Goal: Task Accomplishment & Management: Use online tool/utility

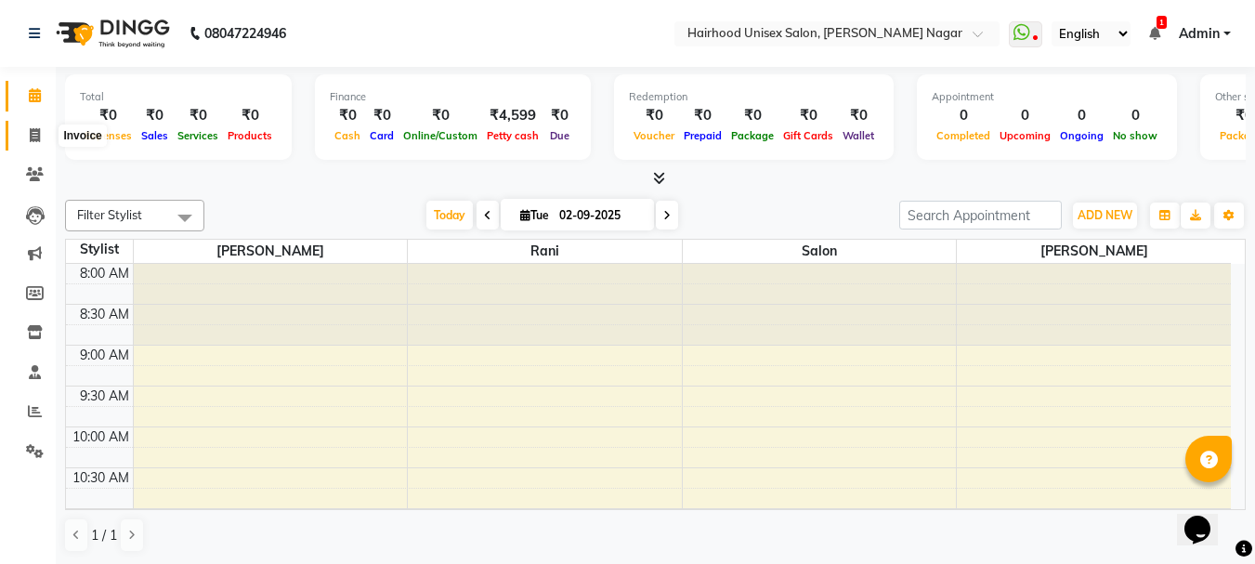
click at [32, 144] on span at bounding box center [35, 135] width 33 height 21
select select "754"
select select "service"
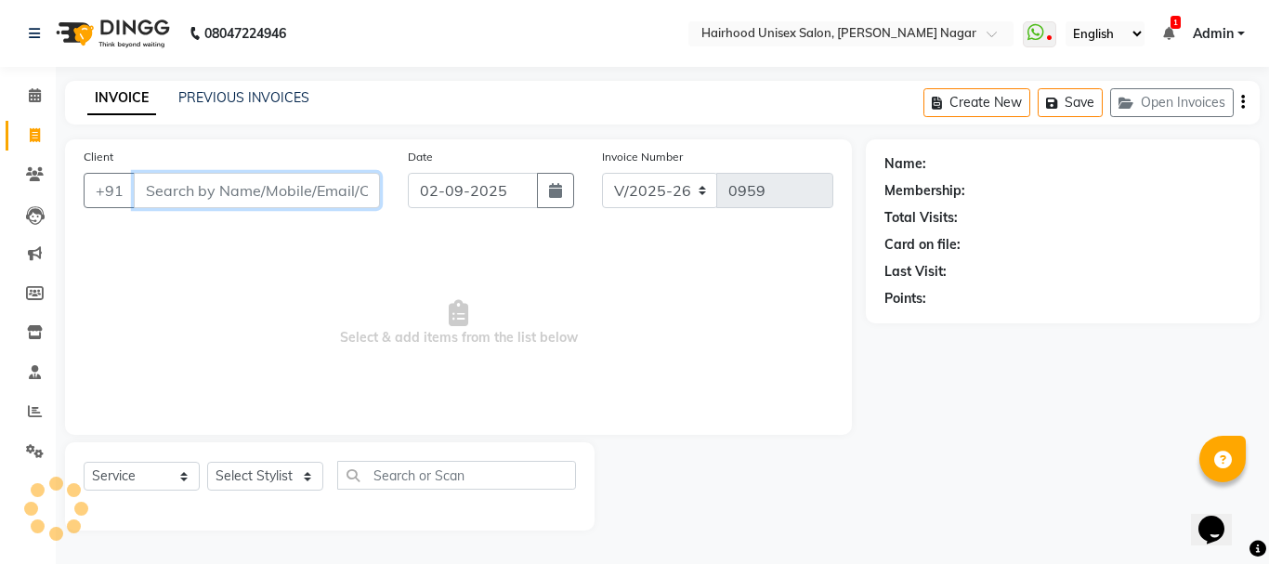
click at [172, 201] on input "Client" at bounding box center [257, 190] width 246 height 35
click at [174, 189] on input "Client" at bounding box center [257, 190] width 246 height 35
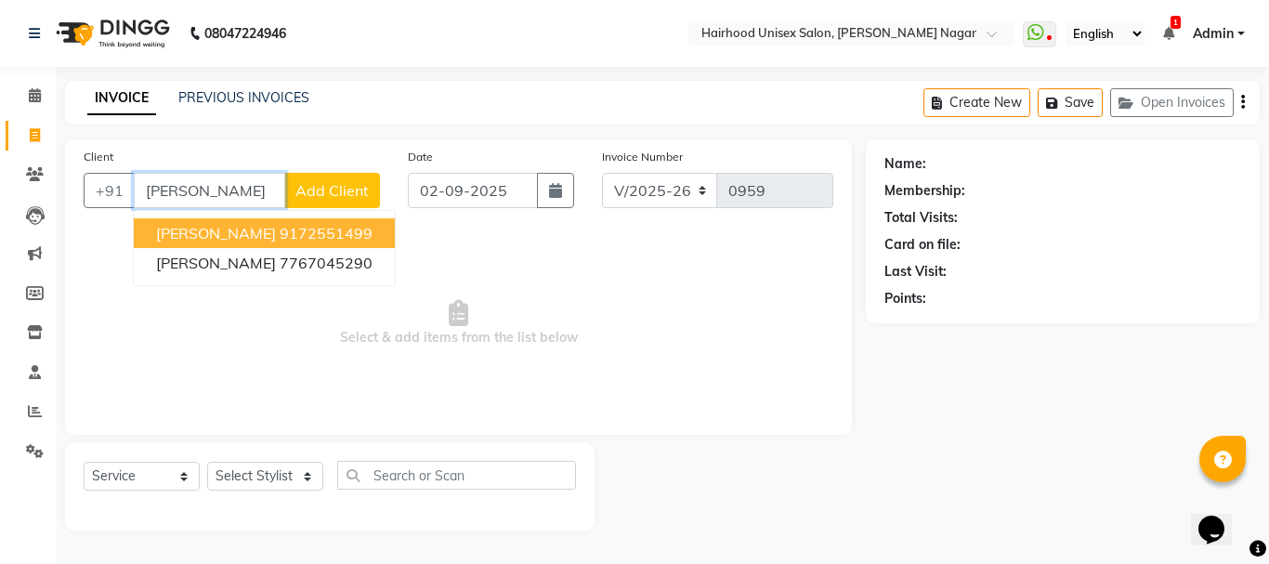
click at [280, 236] on ngb-highlight "9172551499" at bounding box center [326, 233] width 93 height 19
type input "9172551499"
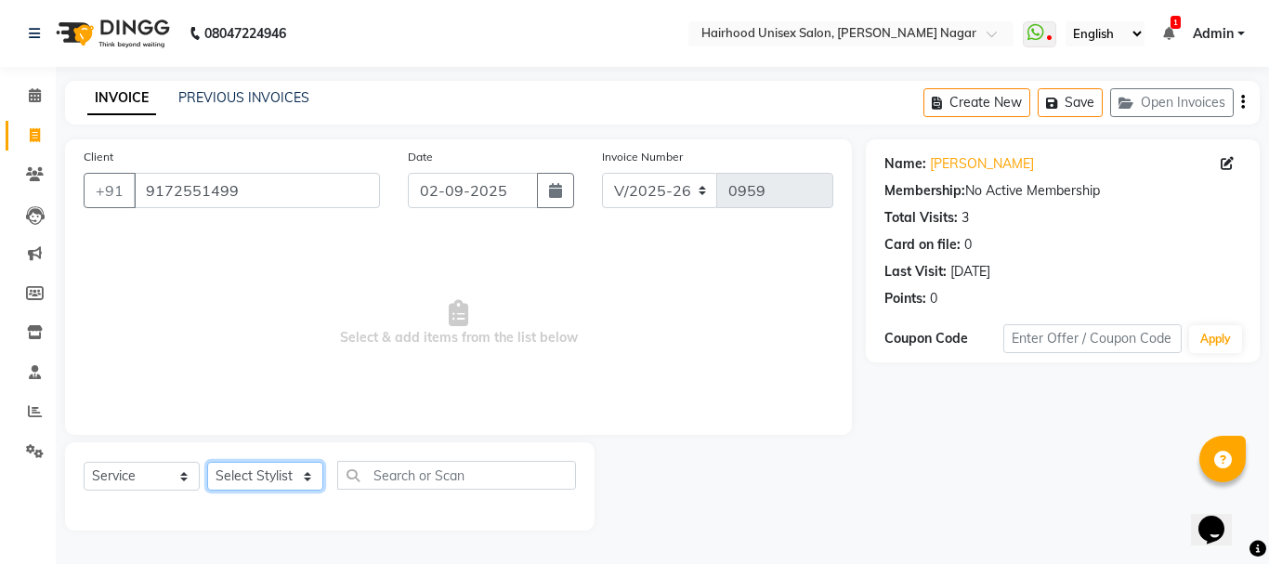
click at [256, 479] on select "Select Stylist [PERSON_NAME] Rani Salon [PERSON_NAME]" at bounding box center [265, 476] width 116 height 29
select select "12325"
click at [207, 462] on select "Select Stylist [PERSON_NAME] Rani Salon [PERSON_NAME]" at bounding box center [265, 476] width 116 height 29
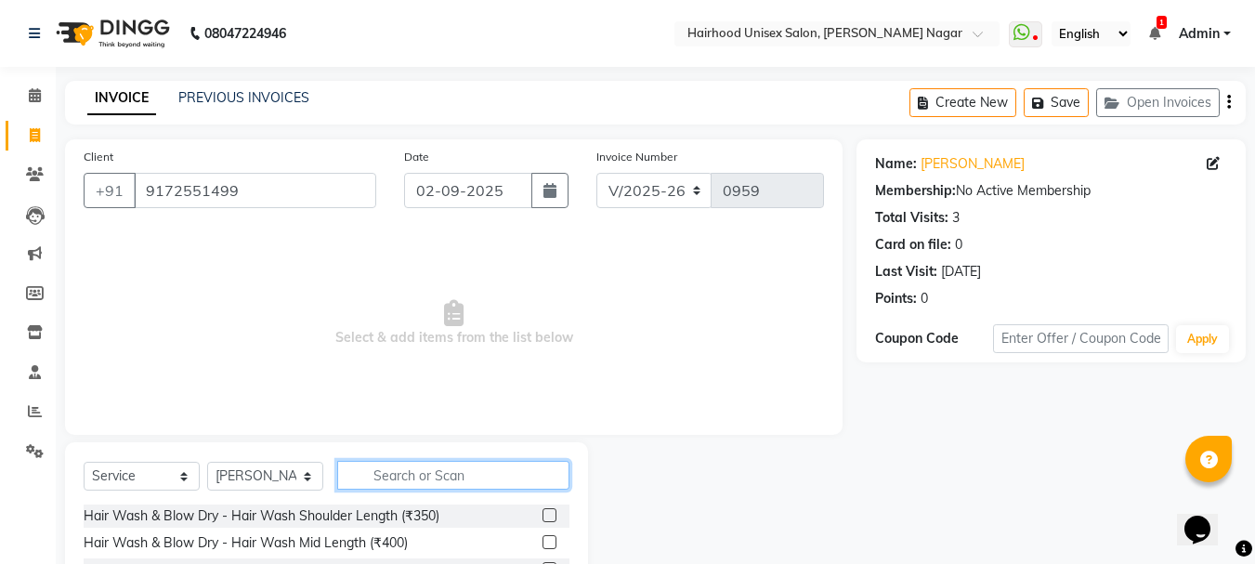
click at [414, 480] on input "text" at bounding box center [453, 475] width 232 height 29
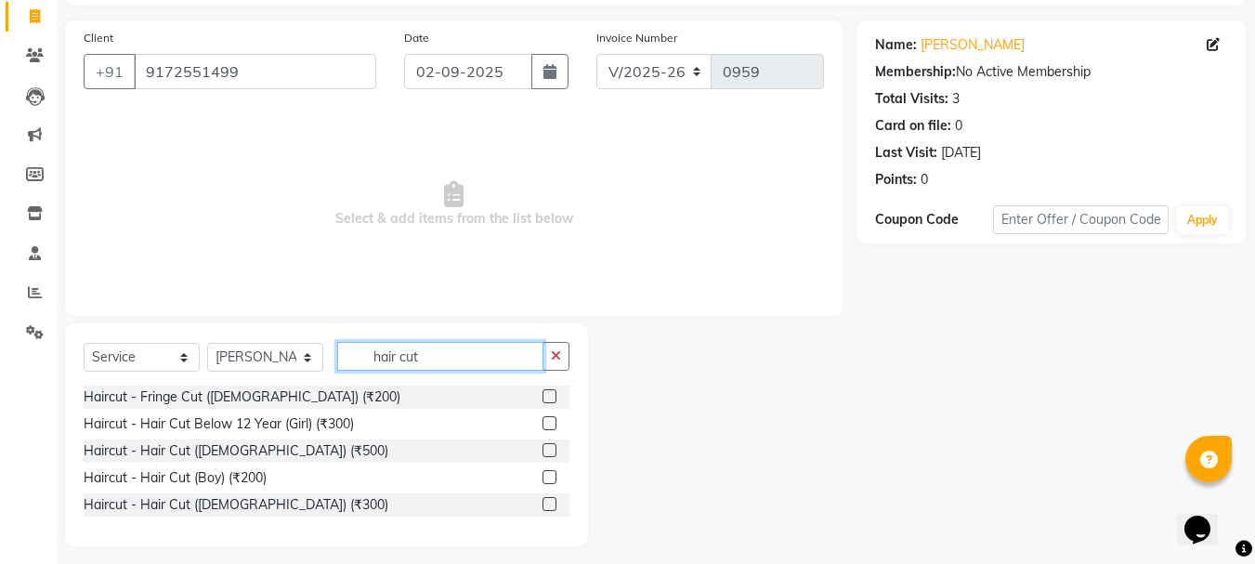
scroll to position [129, 0]
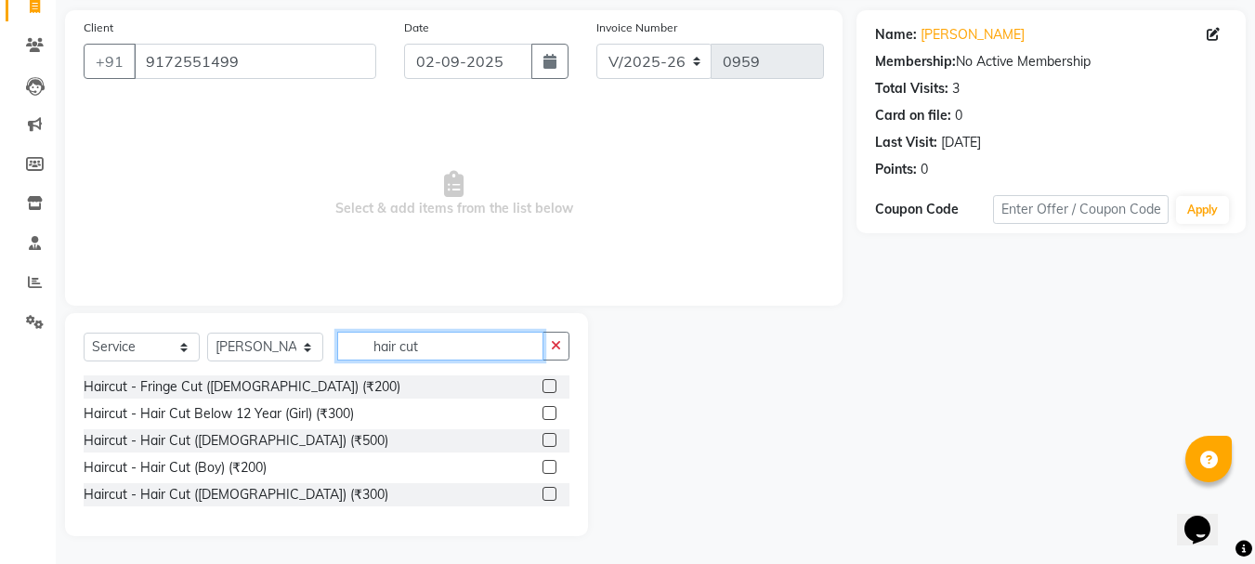
type input "hair cut"
click at [545, 442] on label at bounding box center [550, 440] width 14 height 14
click at [545, 442] on input "checkbox" at bounding box center [549, 441] width 12 height 12
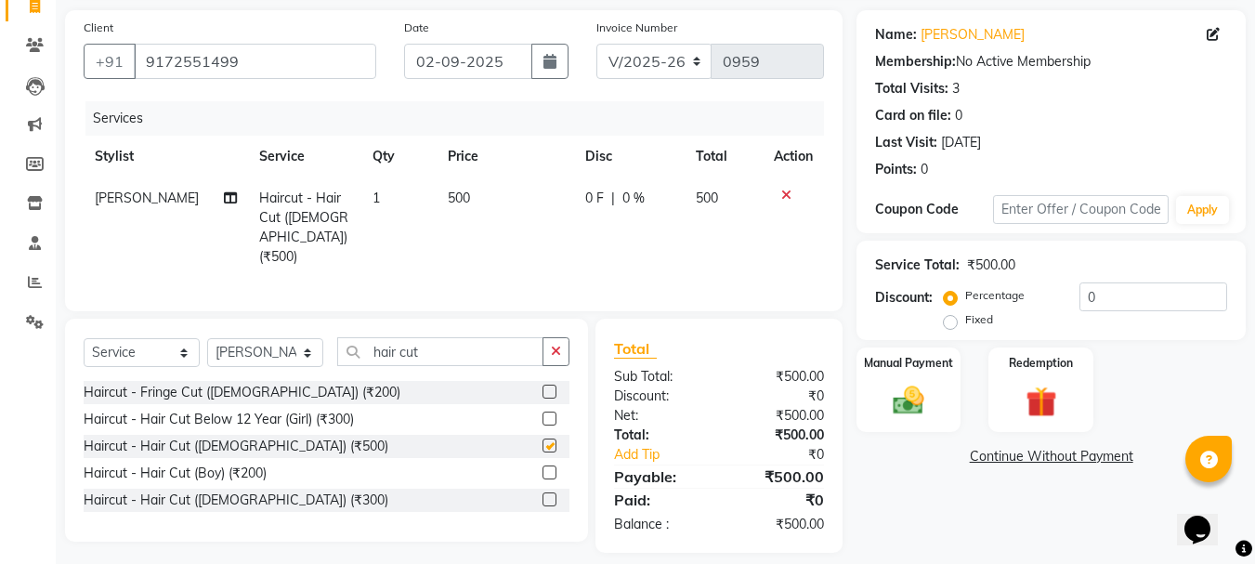
checkbox input "false"
click at [440, 348] on input "hair cut" at bounding box center [440, 351] width 206 height 29
click at [293, 345] on select "Select Stylist [PERSON_NAME] Rani Salon [PERSON_NAME]" at bounding box center [265, 352] width 116 height 29
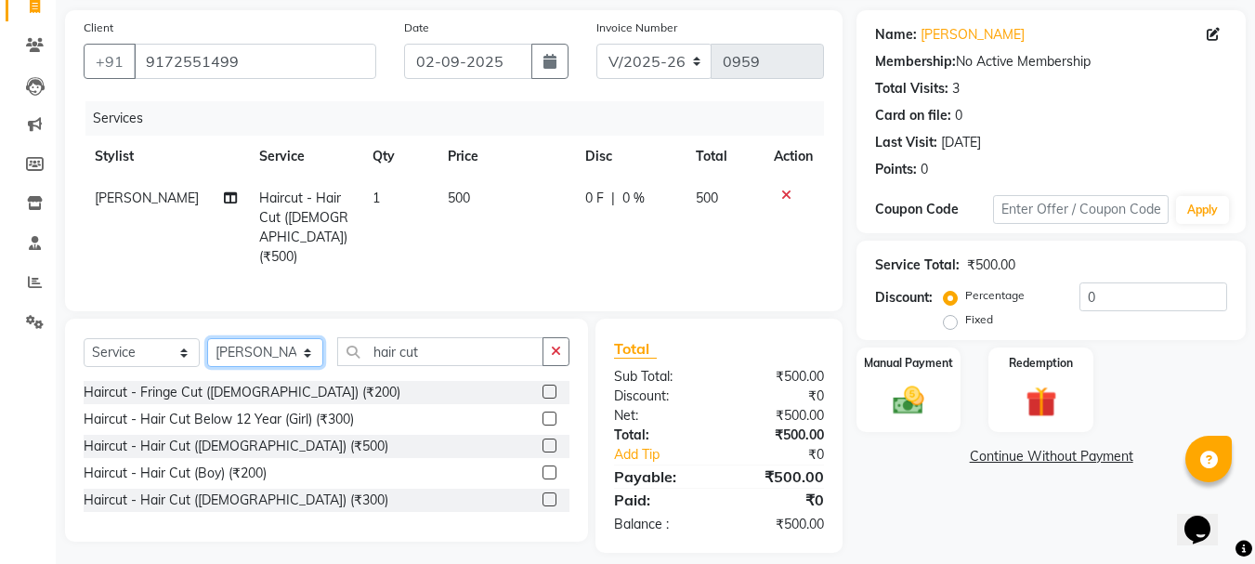
select select "36631"
click at [207, 338] on select "Select Stylist [PERSON_NAME] Rani Salon [PERSON_NAME]" at bounding box center [265, 352] width 116 height 29
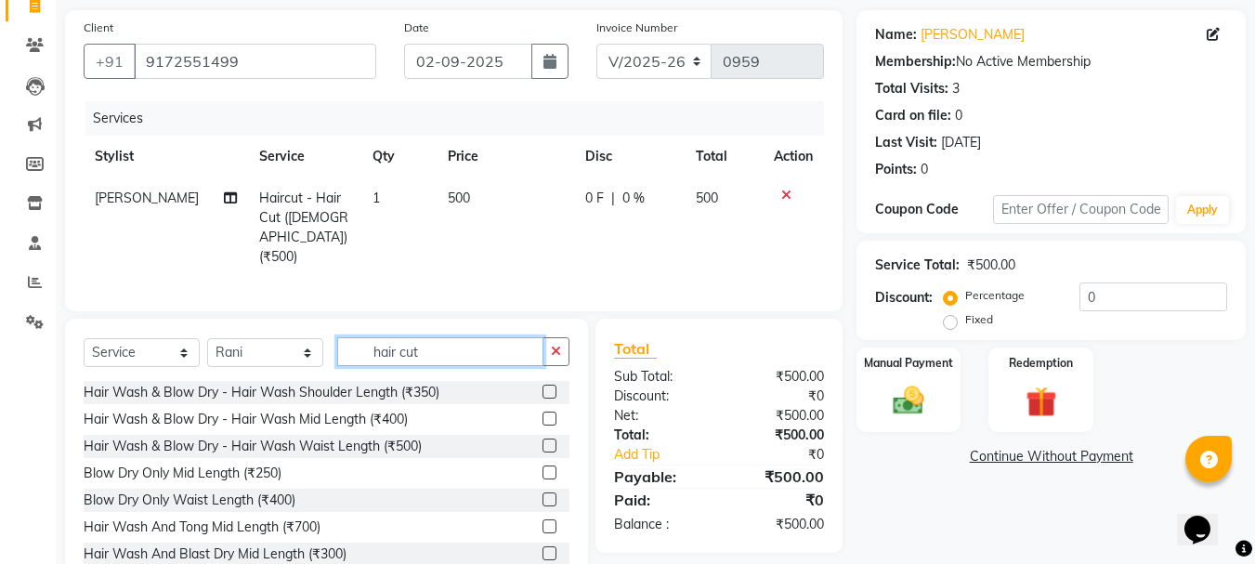
click at [471, 353] on input "hair cut" at bounding box center [440, 351] width 206 height 29
click at [471, 352] on input "hair cut" at bounding box center [440, 351] width 206 height 29
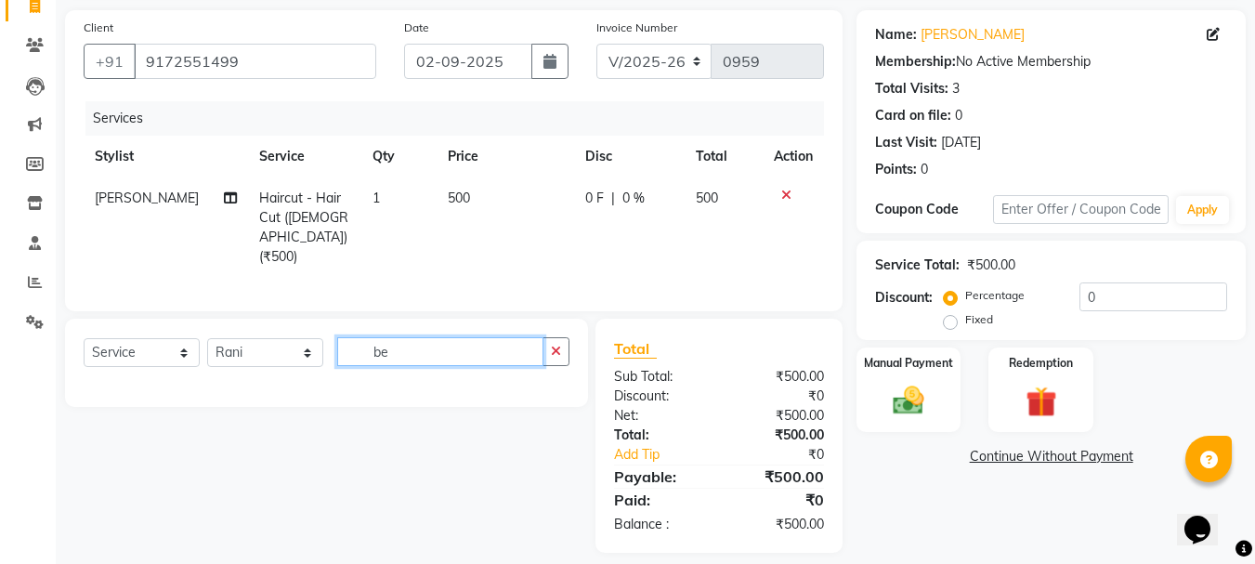
type input "b"
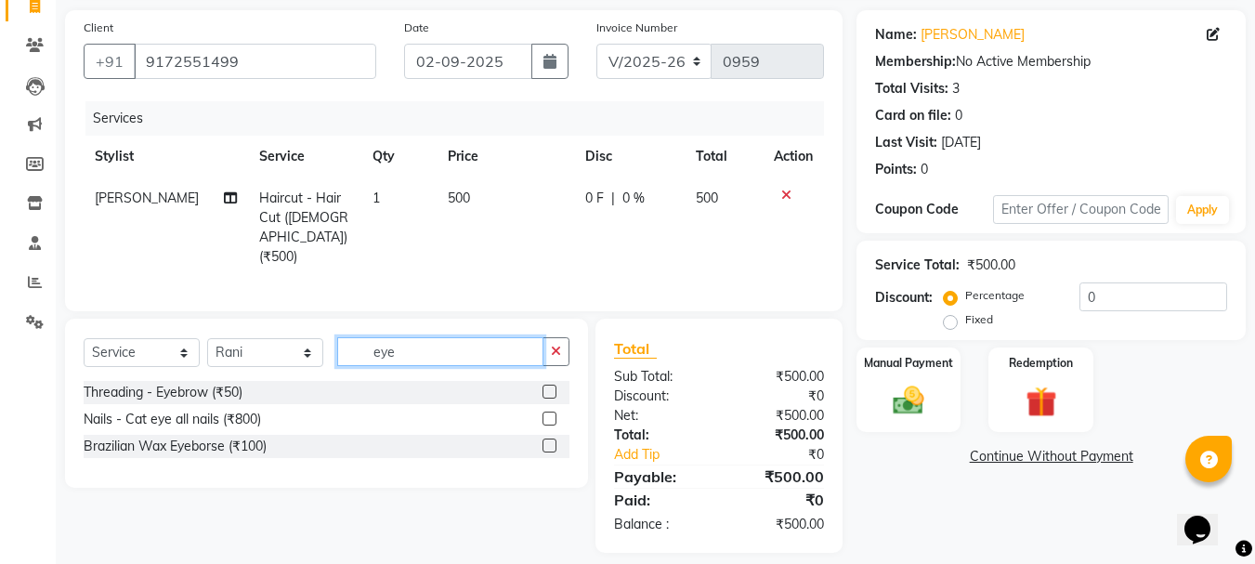
type input "eye"
click at [549, 388] on label at bounding box center [550, 392] width 14 height 14
click at [549, 388] on input "checkbox" at bounding box center [549, 393] width 12 height 12
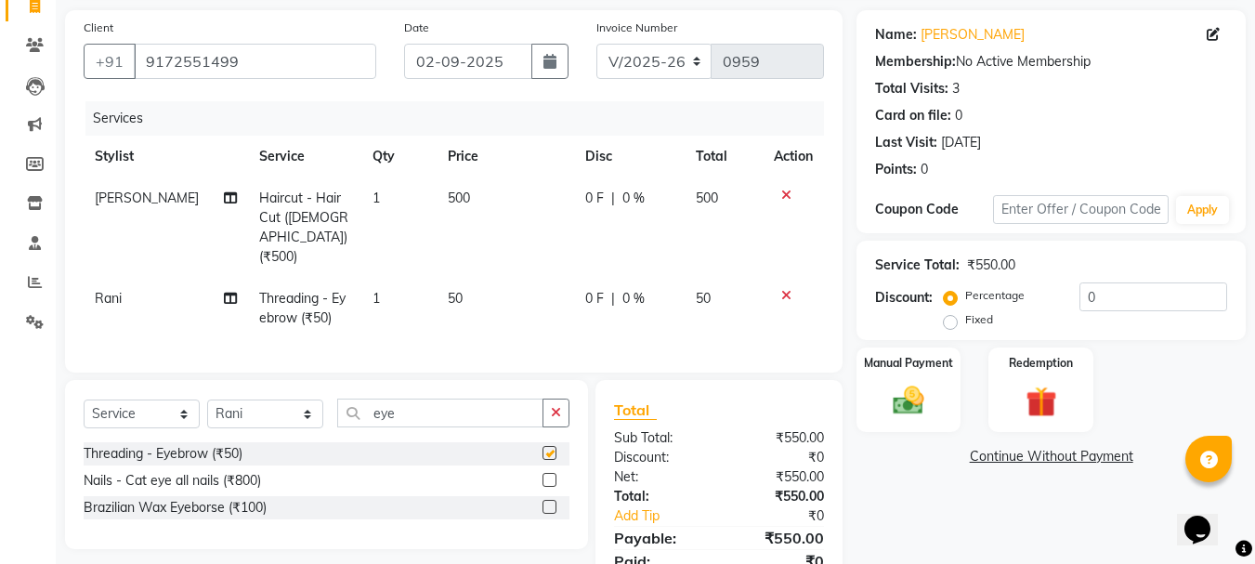
checkbox input "false"
click at [890, 414] on img at bounding box center [909, 400] width 52 height 37
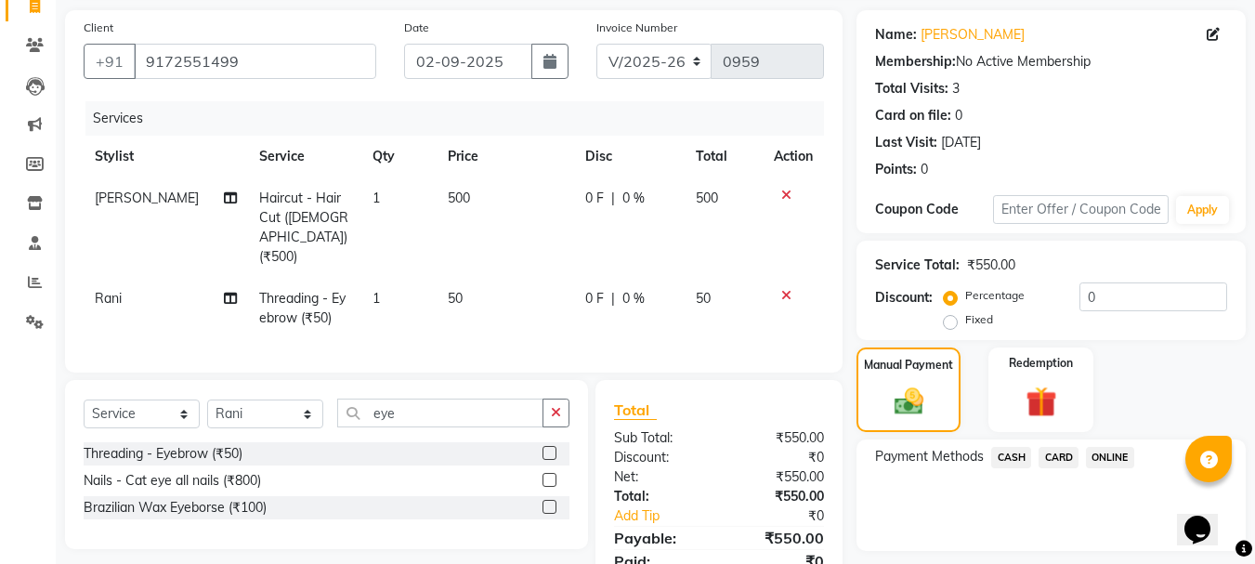
click at [1115, 459] on span "ONLINE" at bounding box center [1110, 457] width 48 height 21
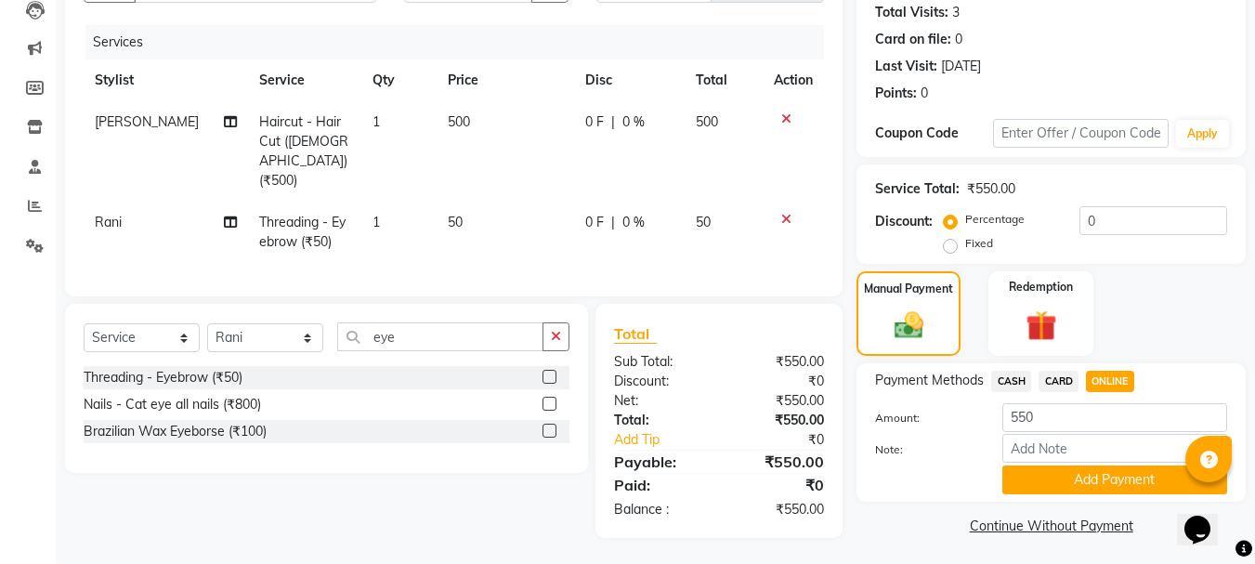
scroll to position [209, 0]
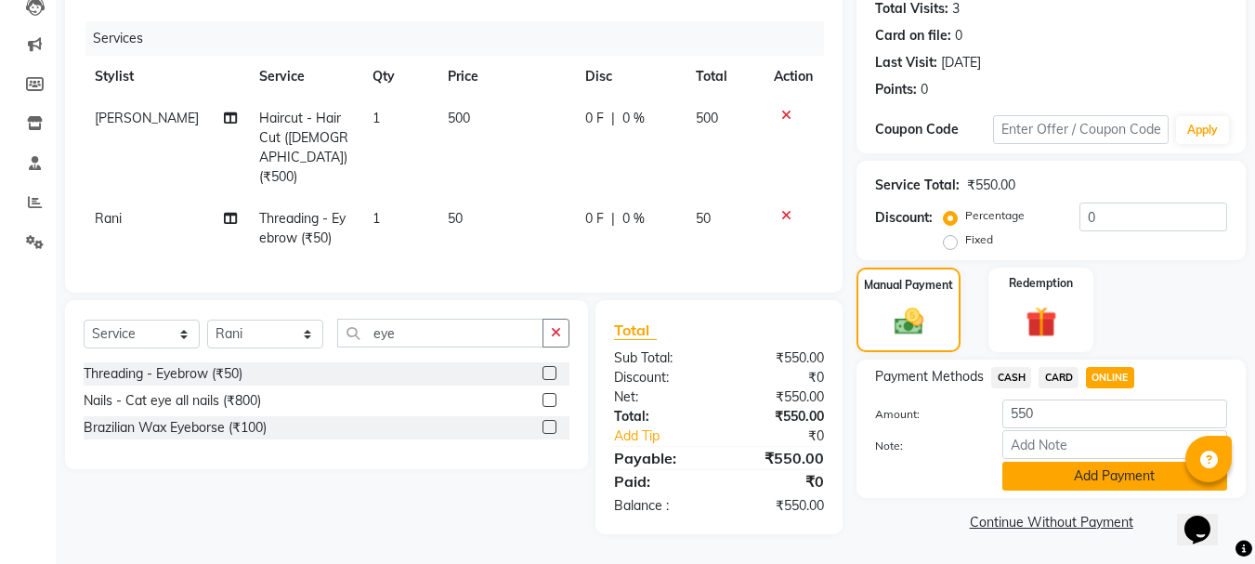
click at [1129, 478] on button "Add Payment" at bounding box center [1115, 476] width 225 height 29
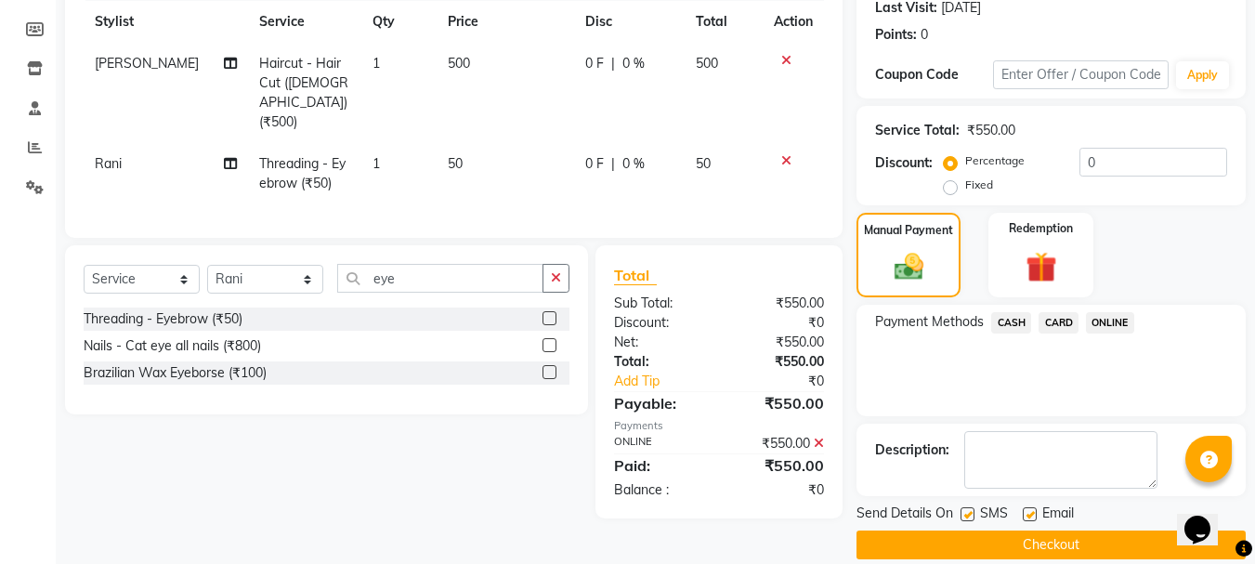
scroll to position [287, 0]
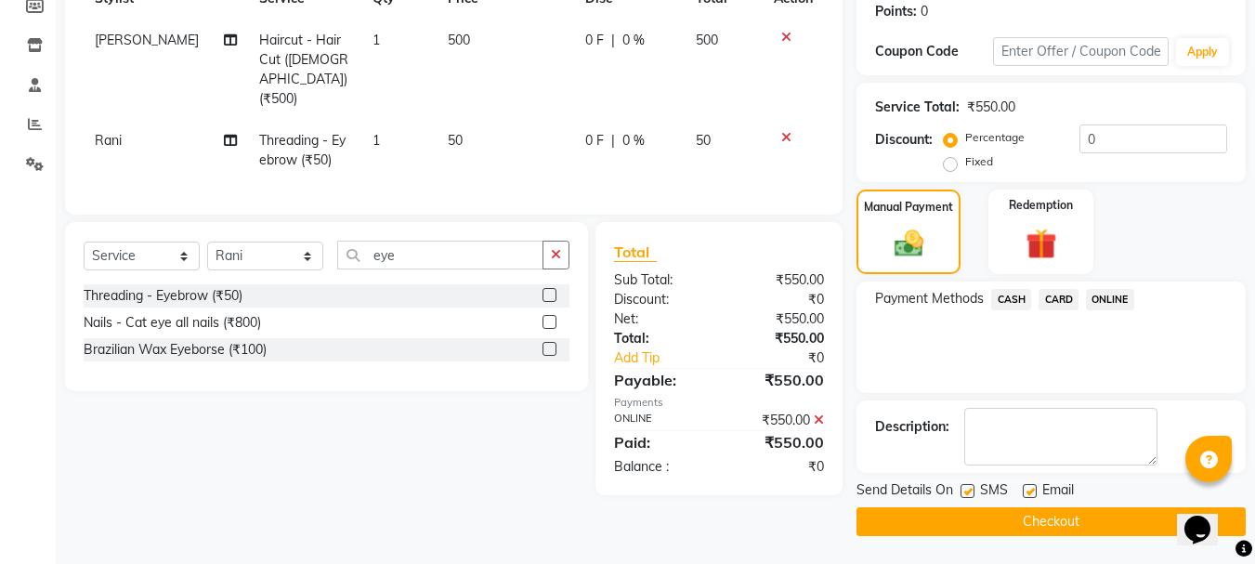
click at [1049, 531] on button "Checkout" at bounding box center [1051, 521] width 389 height 29
